Goal: Transaction & Acquisition: Purchase product/service

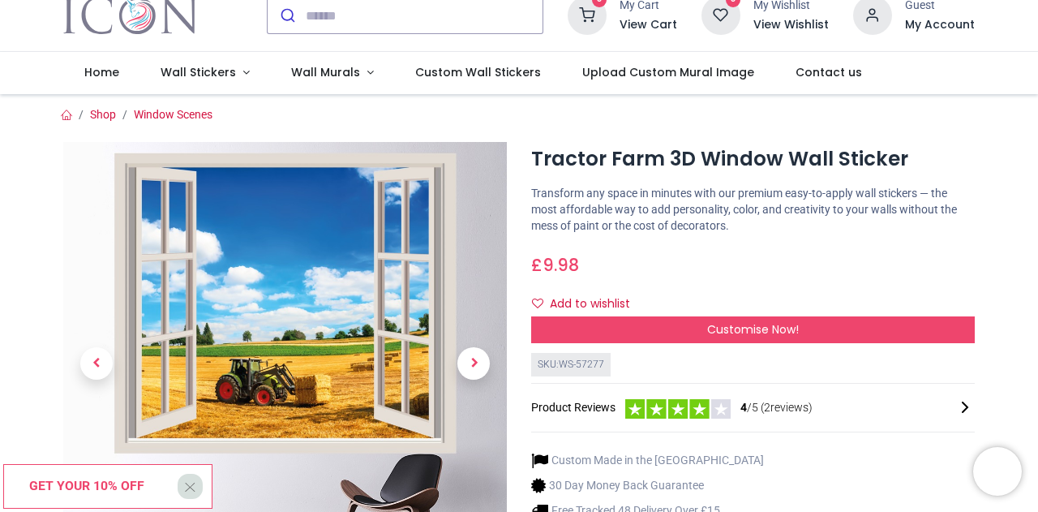
scroll to position [81, 0]
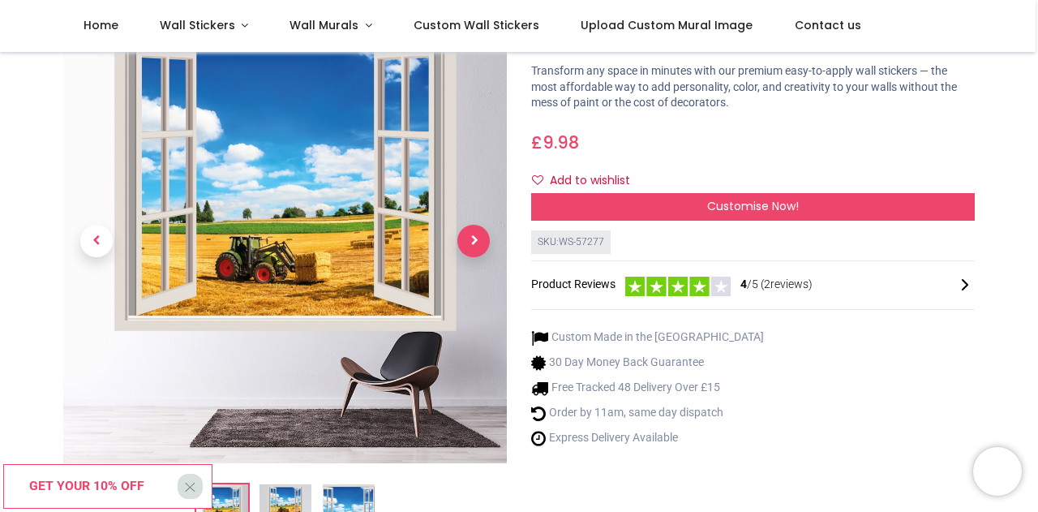
click at [472, 236] on span "Next" at bounding box center [473, 241] width 32 height 32
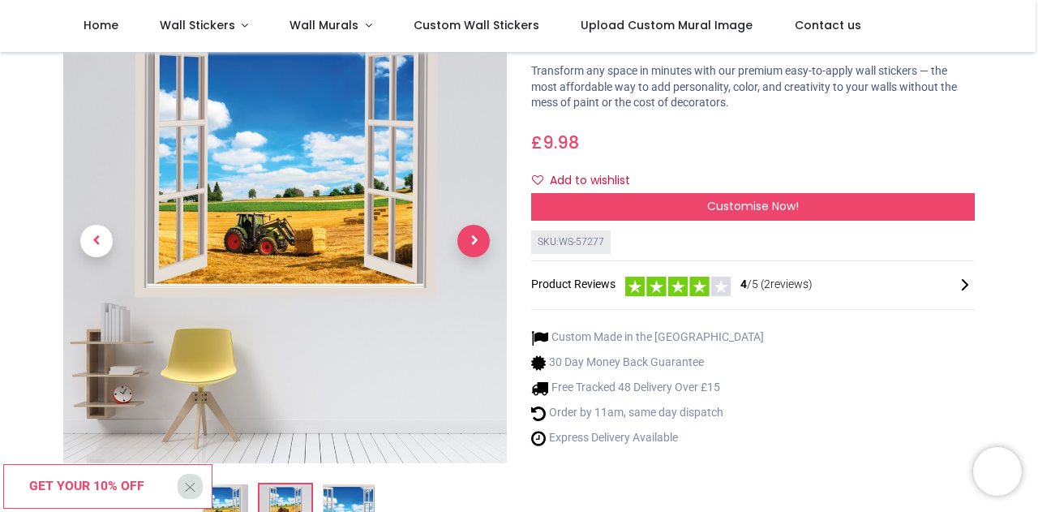
click at [472, 236] on span "Next" at bounding box center [473, 241] width 32 height 32
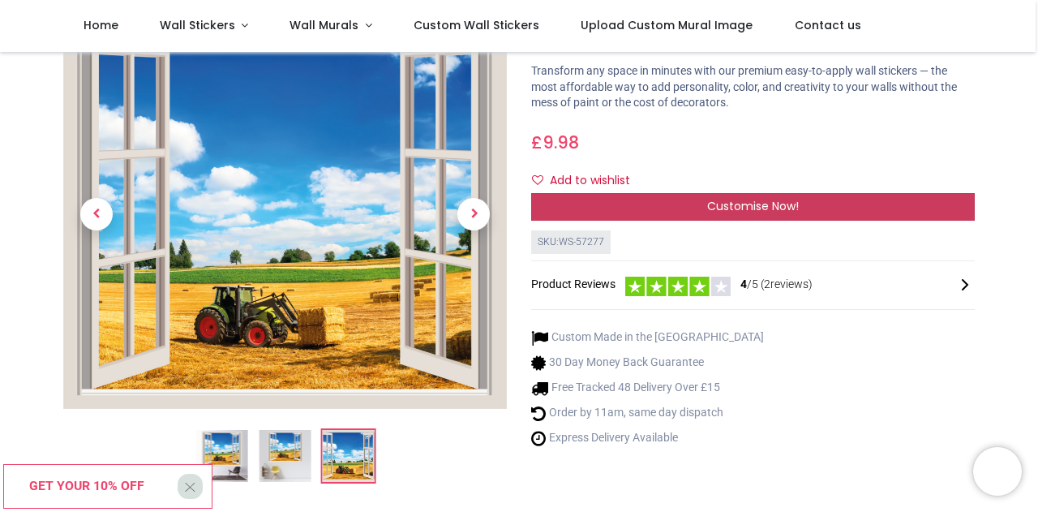
click at [759, 205] on span "Customise Now!" at bounding box center [753, 206] width 92 height 16
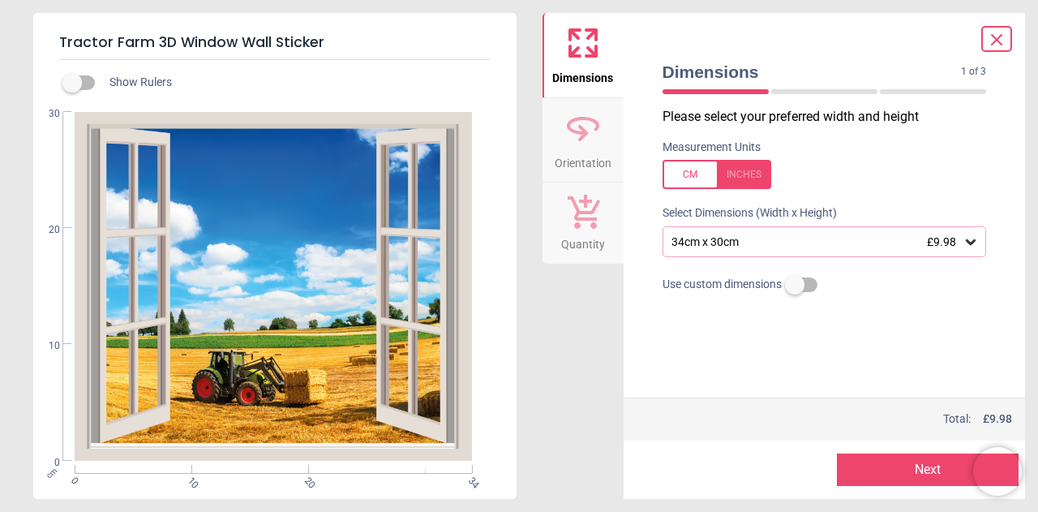
click at [968, 242] on icon at bounding box center [971, 242] width 10 height 6
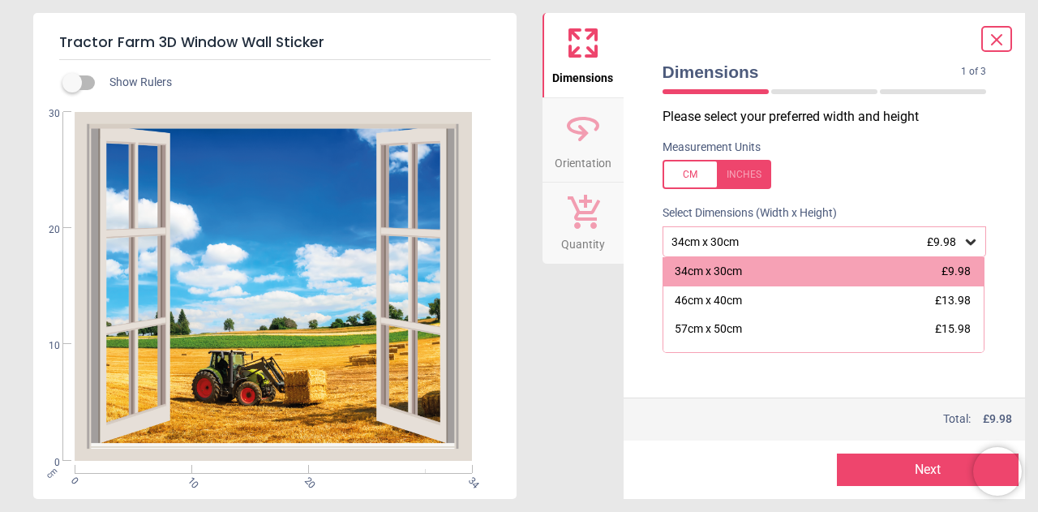
click at [890, 327] on div "57cm x 50cm £15.98" at bounding box center [823, 329] width 321 height 29
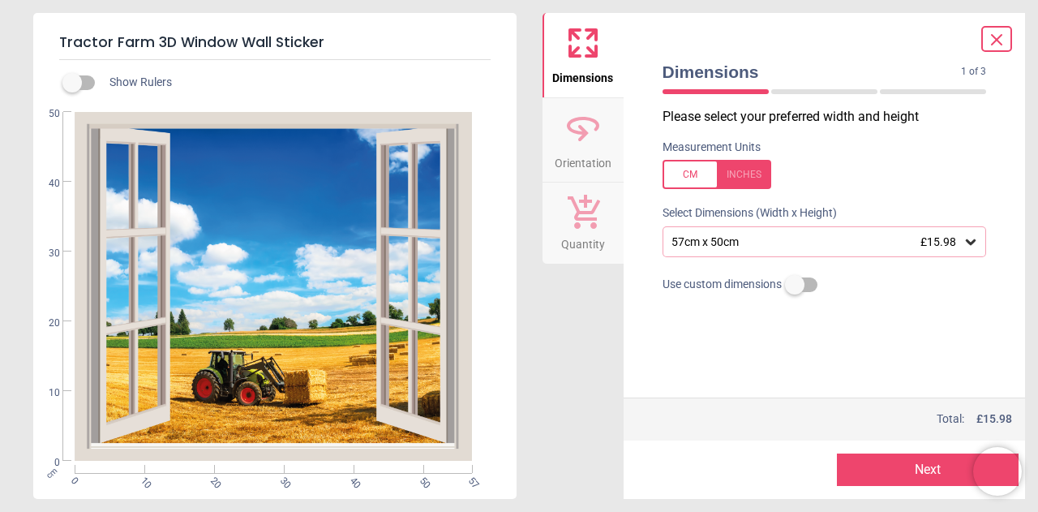
click at [928, 473] on button "Next" at bounding box center [928, 469] width 182 height 32
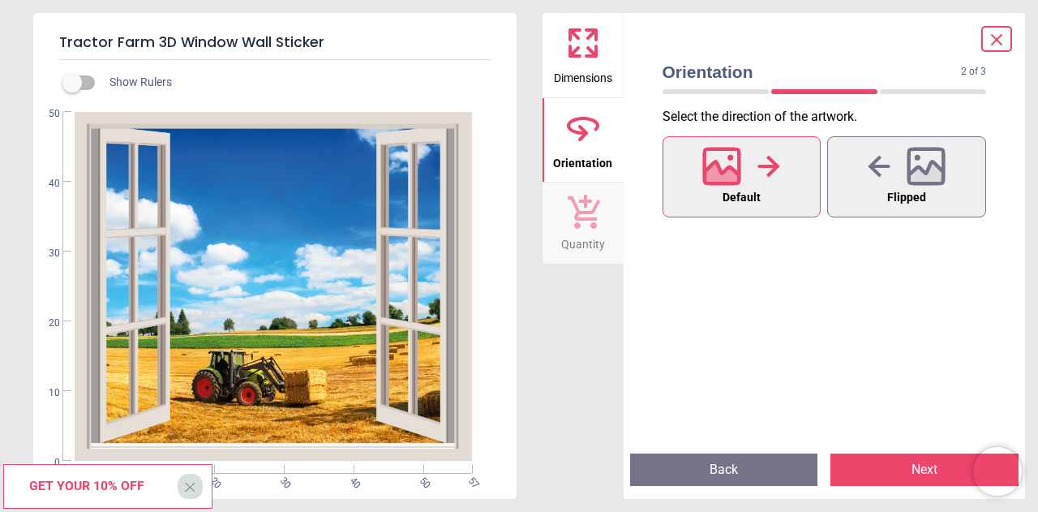
click at [928, 473] on button "Next" at bounding box center [924, 469] width 188 height 32
